Goal: Task Accomplishment & Management: Complete application form

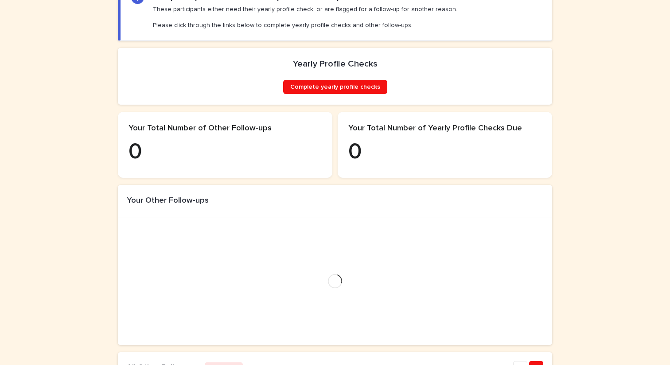
scroll to position [214, 0]
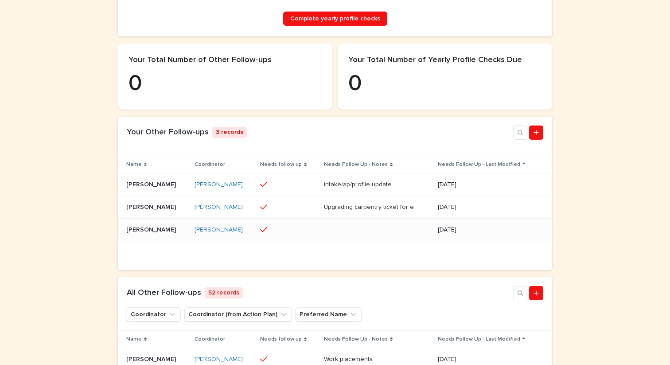
click at [145, 231] on p "Aaron Morrison" at bounding box center [151, 228] width 51 height 9
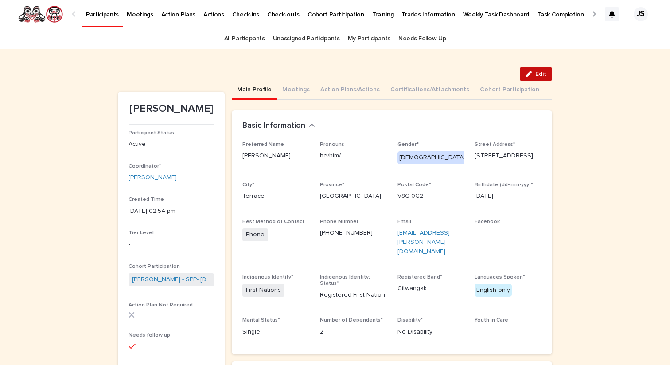
click at [542, 76] on span "Edit" at bounding box center [540, 74] width 11 height 6
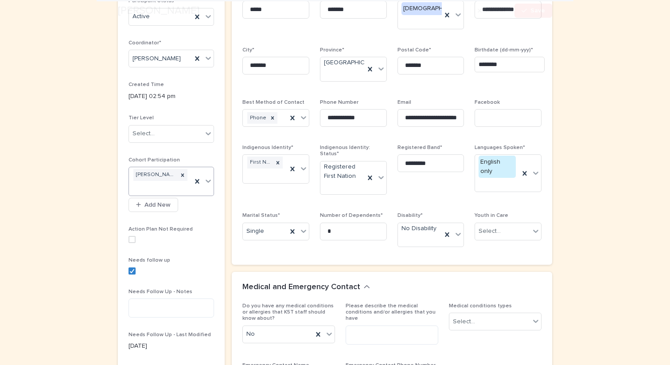
scroll to position [213, 0]
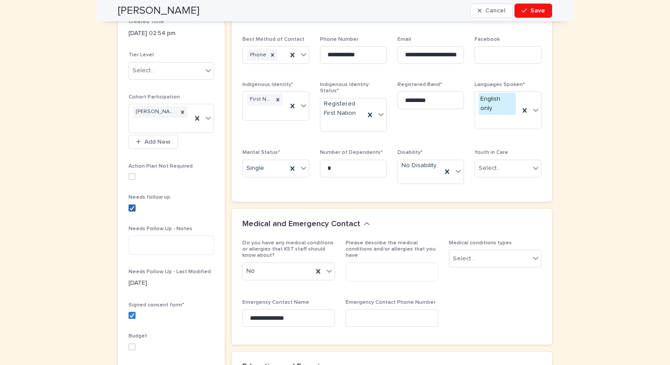
click at [131, 204] on span at bounding box center [131, 207] width 7 height 7
click at [541, 13] on span "Save" at bounding box center [537, 11] width 15 height 6
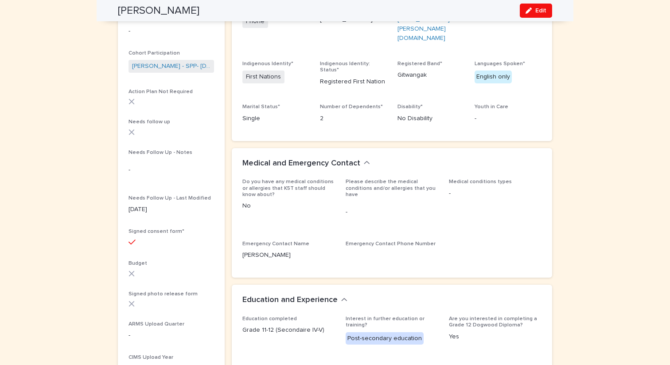
scroll to position [0, 0]
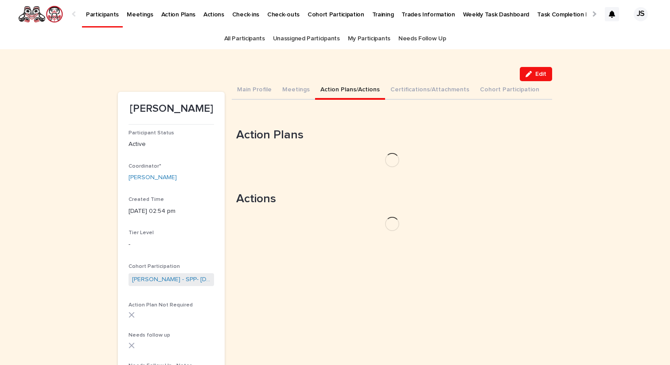
click at [341, 93] on button "Action Plans/Actions" at bounding box center [350, 90] width 70 height 19
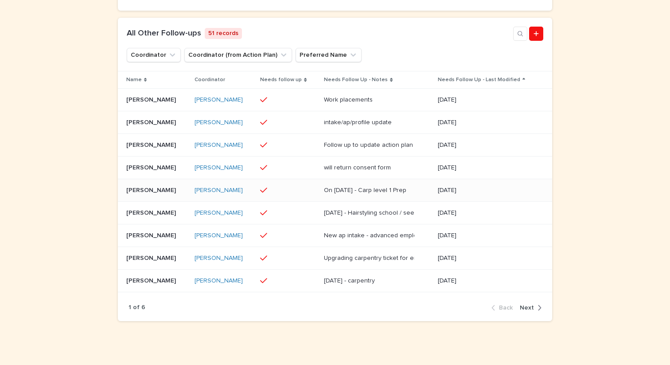
scroll to position [459, 0]
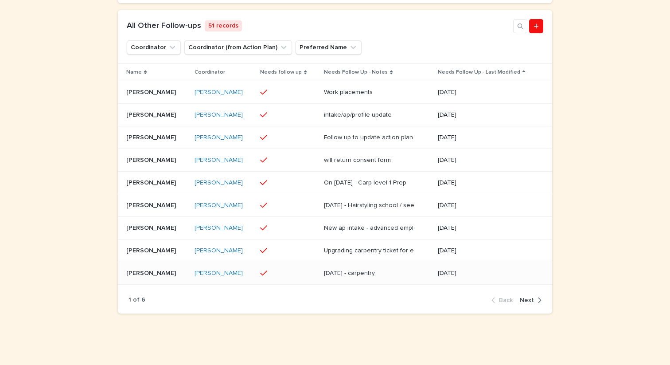
click at [155, 277] on p "Ava McMillan" at bounding box center [151, 272] width 51 height 9
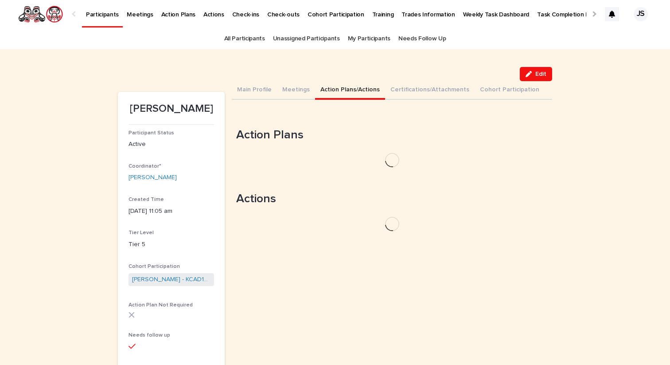
click at [337, 88] on button "Action Plans/Actions" at bounding box center [350, 90] width 70 height 19
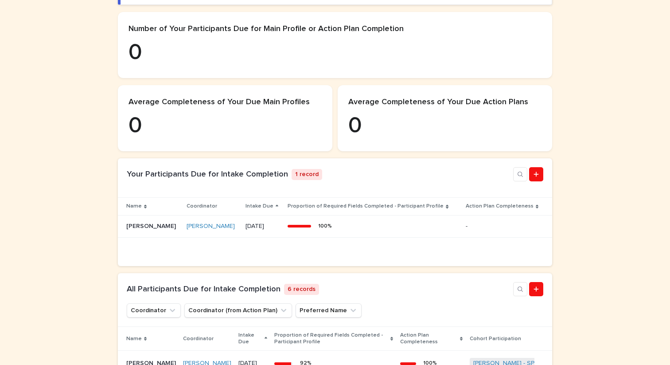
scroll to position [191, 0]
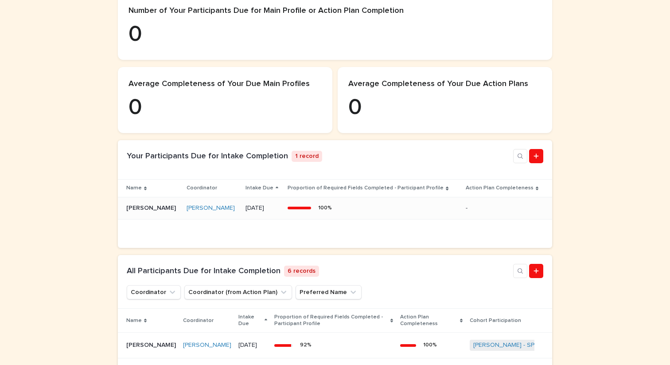
click at [150, 212] on p "[PERSON_NAME]" at bounding box center [151, 206] width 51 height 9
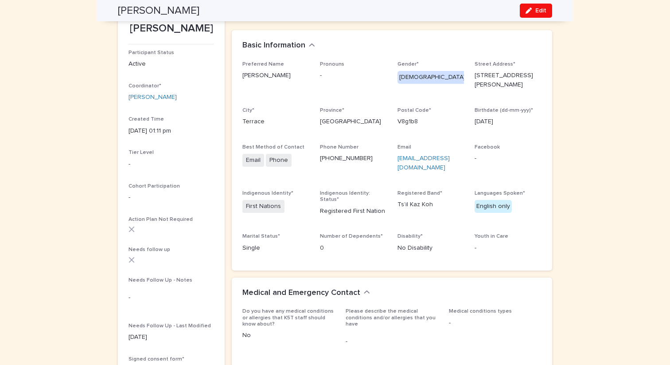
scroll to position [21, 0]
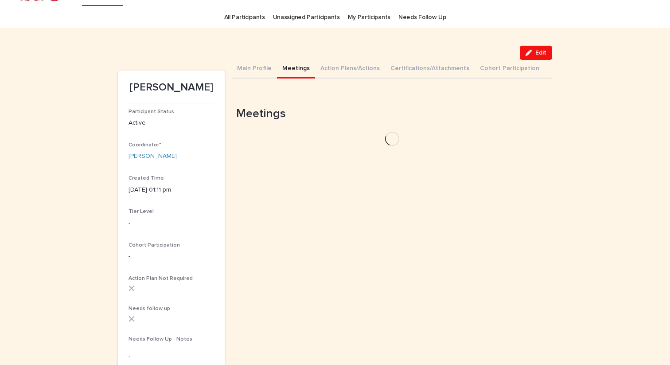
click at [285, 71] on button "Meetings" at bounding box center [296, 69] width 38 height 19
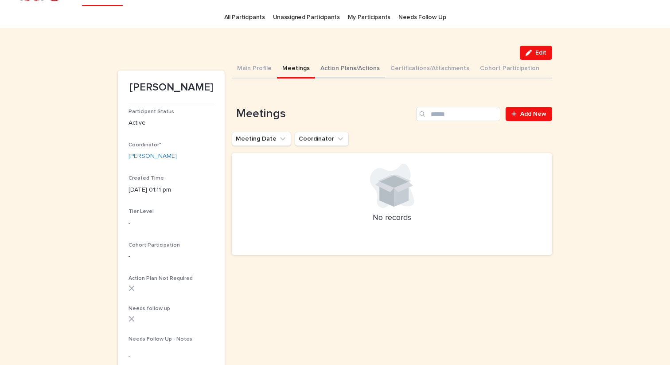
click at [335, 67] on button "Action Plans/Actions" at bounding box center [350, 69] width 70 height 19
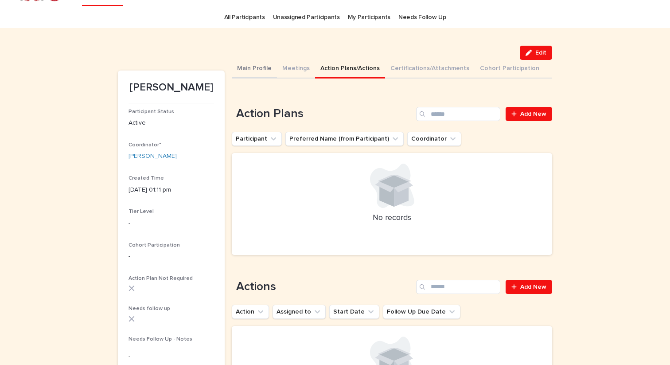
click at [247, 68] on button "Main Profile" at bounding box center [254, 69] width 45 height 19
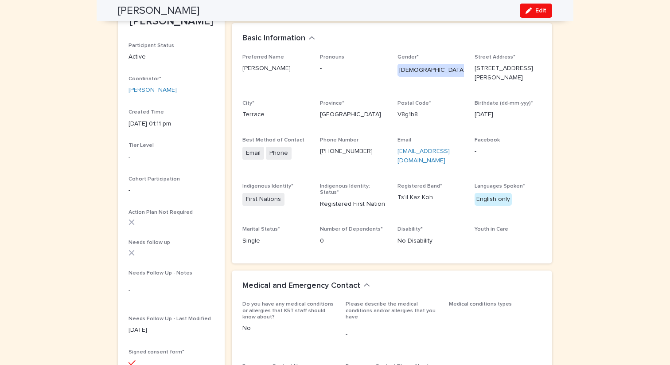
scroll to position [81, 0]
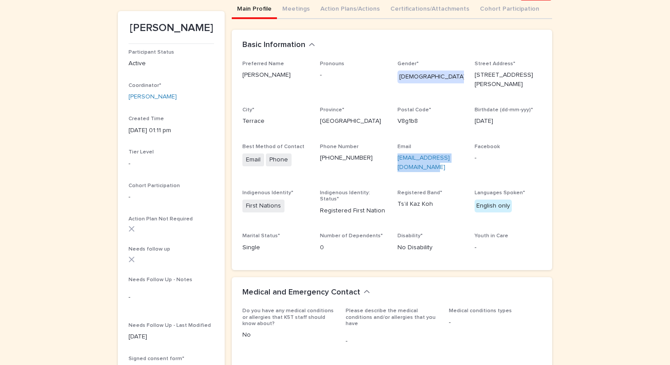
drag, startPoint x: 420, startPoint y: 164, endPoint x: 393, endPoint y: 152, distance: 29.4
click at [393, 152] on div "Preferred Name [PERSON_NAME] - Gender* [DEMOGRAPHIC_DATA] Street Address* [STRE…" at bounding box center [391, 160] width 299 height 198
copy link "[EMAIL_ADDRESS][DOMAIN_NAME]"
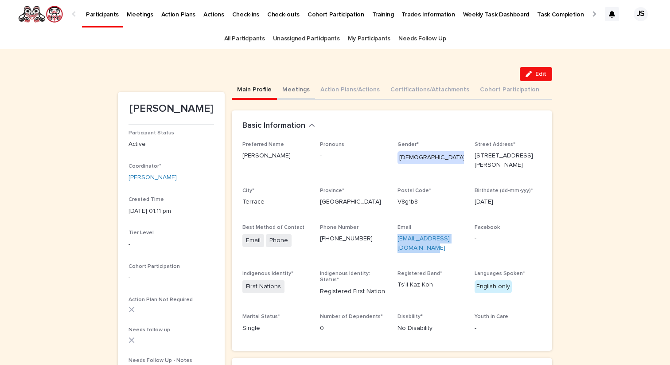
click at [293, 86] on button "Meetings" at bounding box center [296, 90] width 38 height 19
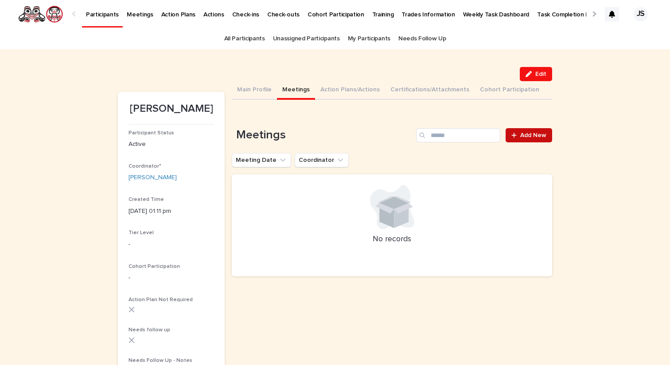
click at [525, 135] on span "Add New" at bounding box center [533, 135] width 26 height 6
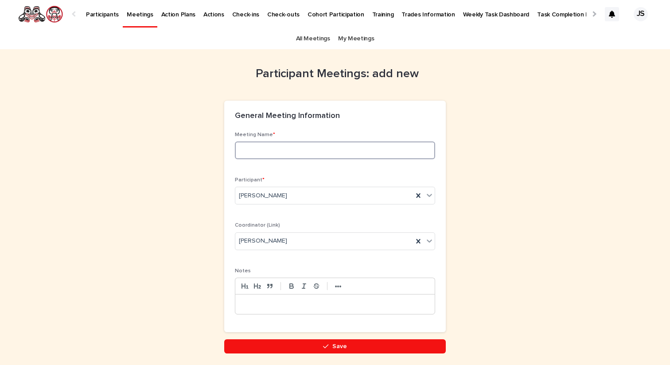
click at [349, 148] on input at bounding box center [335, 150] width 200 height 18
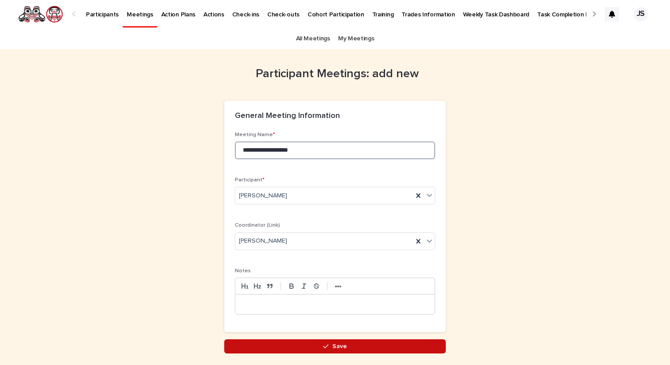
type input "**********"
click at [370, 344] on button "Save" at bounding box center [335, 346] width 222 height 14
